Goal: Information Seeking & Learning: Learn about a topic

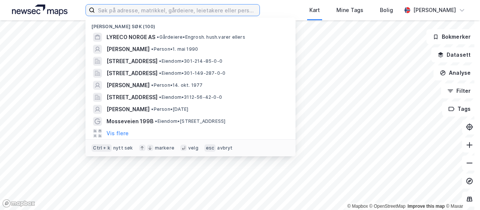
click at [148, 12] on input at bounding box center [177, 9] width 165 height 11
paste input "Bergrådveien 2E"
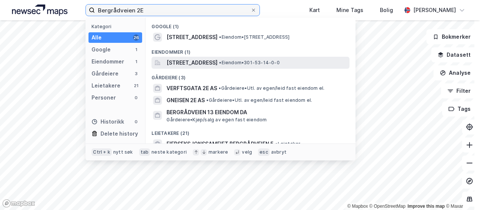
type input "Bergrådveien 2E"
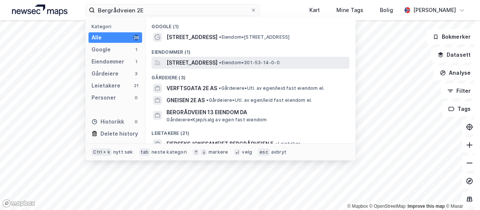
click at [210, 63] on span "[STREET_ADDRESS]" at bounding box center [191, 62] width 51 height 9
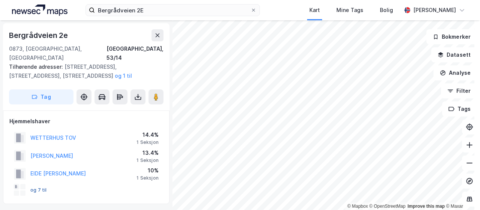
click at [0, 0] on button "og 7 til" at bounding box center [0, 0] width 0 height 0
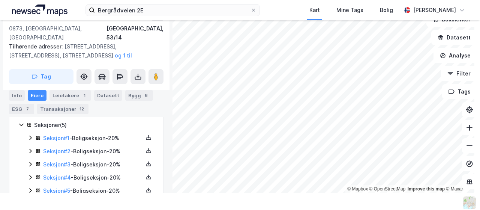
scroll to position [141, 0]
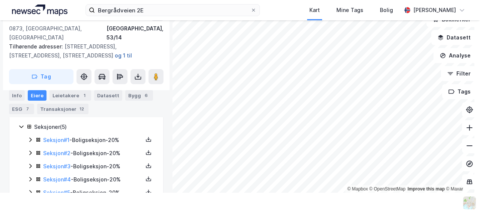
click at [0, 0] on button "og 1 til" at bounding box center [0, 0] width 0 height 0
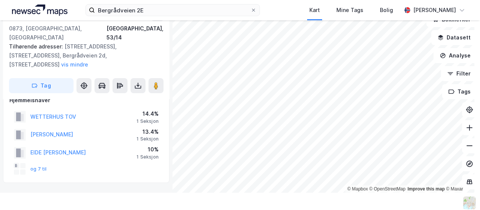
scroll to position [8, 0]
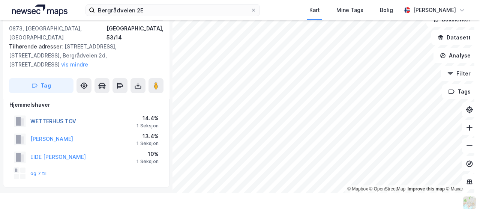
click at [0, 0] on button "WETTERHUS TOV" at bounding box center [0, 0] width 0 height 0
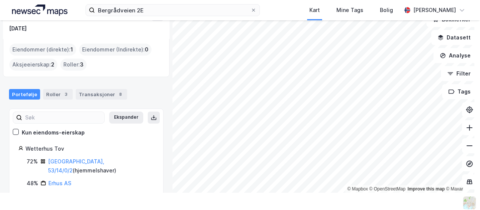
scroll to position [45, 0]
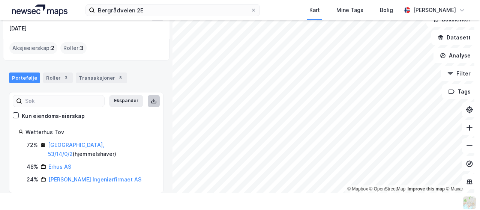
click at [153, 100] on icon at bounding box center [154, 100] width 3 height 1
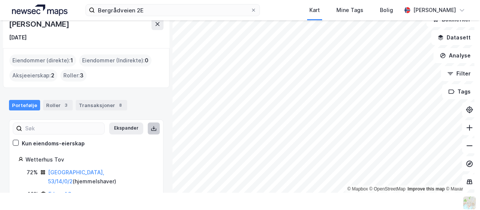
scroll to position [0, 0]
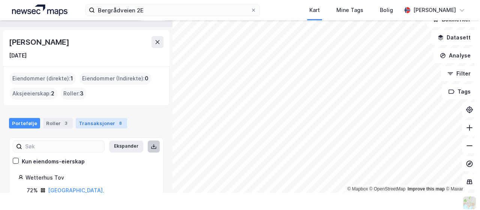
click at [98, 123] on div "Transaksjoner 8" at bounding box center [101, 123] width 51 height 10
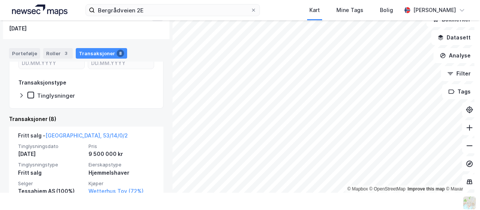
scroll to position [147, 0]
